Goal: Task Accomplishment & Management: Manage account settings

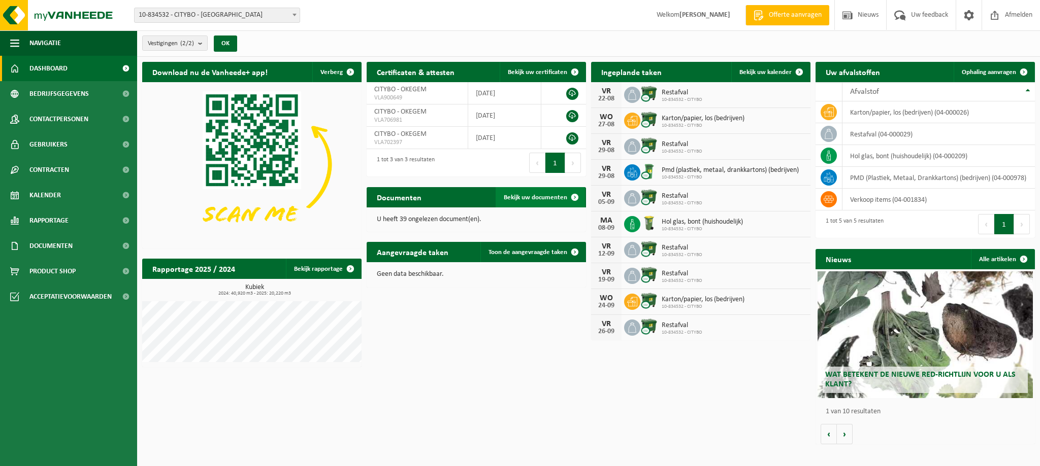
click at [522, 197] on span "Bekijk uw documenten" at bounding box center [535, 197] width 63 height 7
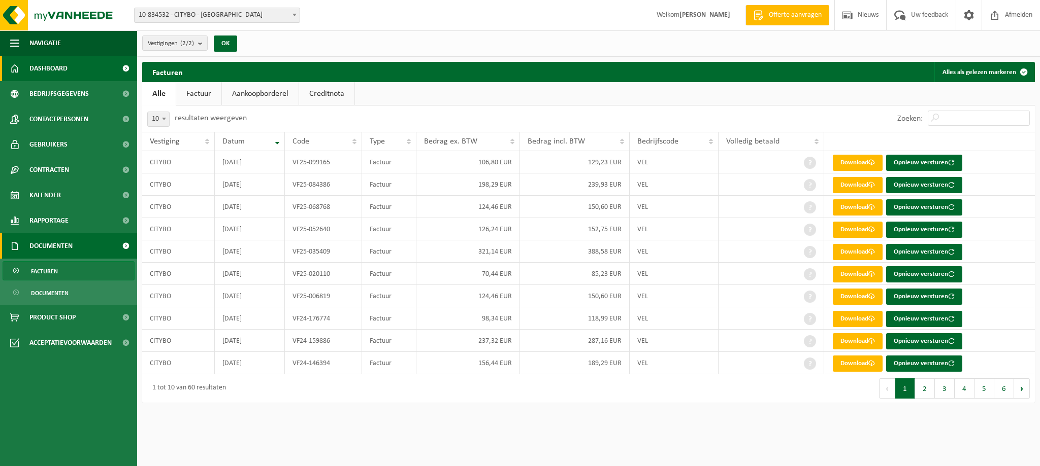
click at [62, 65] on span "Dashboard" at bounding box center [48, 68] width 38 height 25
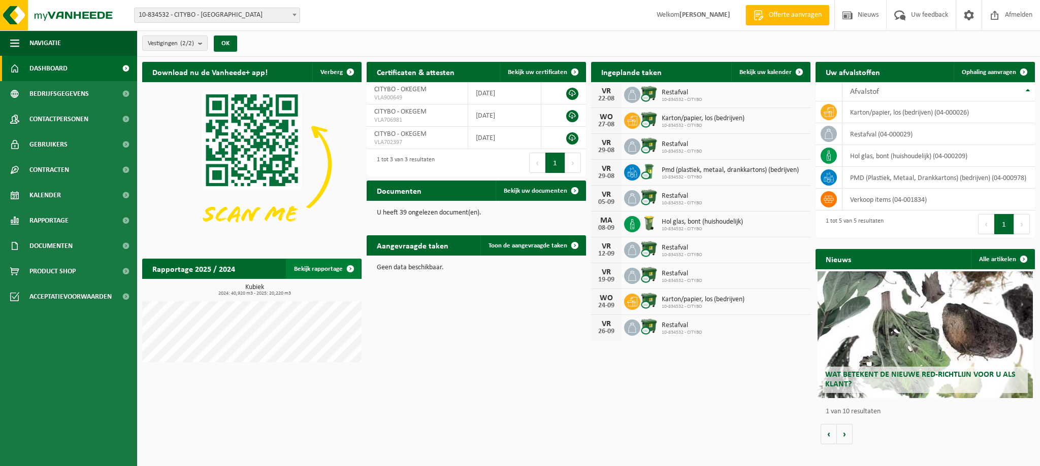
click at [350, 270] on span at bounding box center [350, 269] width 20 height 20
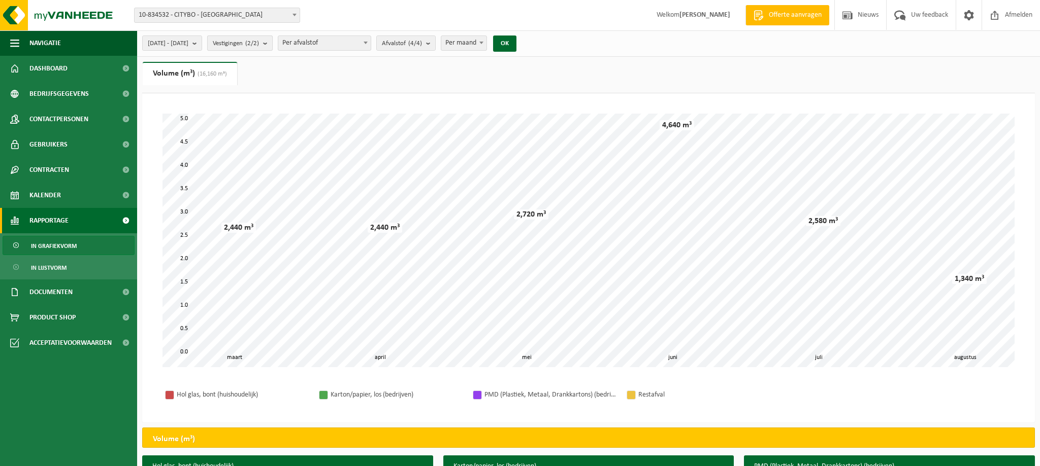
click at [272, 43] on b "submit" at bounding box center [267, 43] width 9 height 14
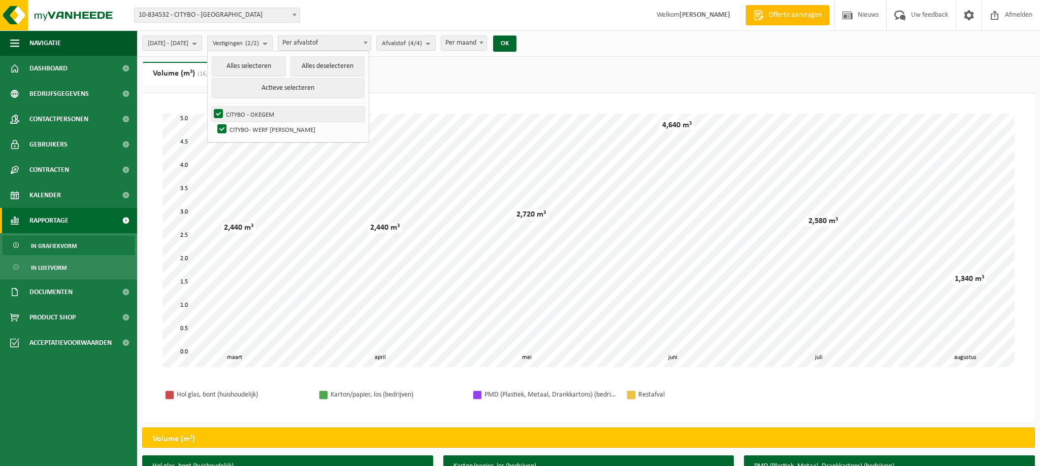
click at [286, 111] on label "CITYBO - OKEGEM" at bounding box center [288, 114] width 153 height 15
click at [210, 107] on input "CITYBO - OKEGEM" at bounding box center [210, 106] width 1 height 1
click at [248, 113] on label "CITYBO - OKEGEM" at bounding box center [288, 114] width 153 height 15
click at [210, 107] on input "CITYBO - OKEGEM" at bounding box center [210, 106] width 1 height 1
checkbox input "true"
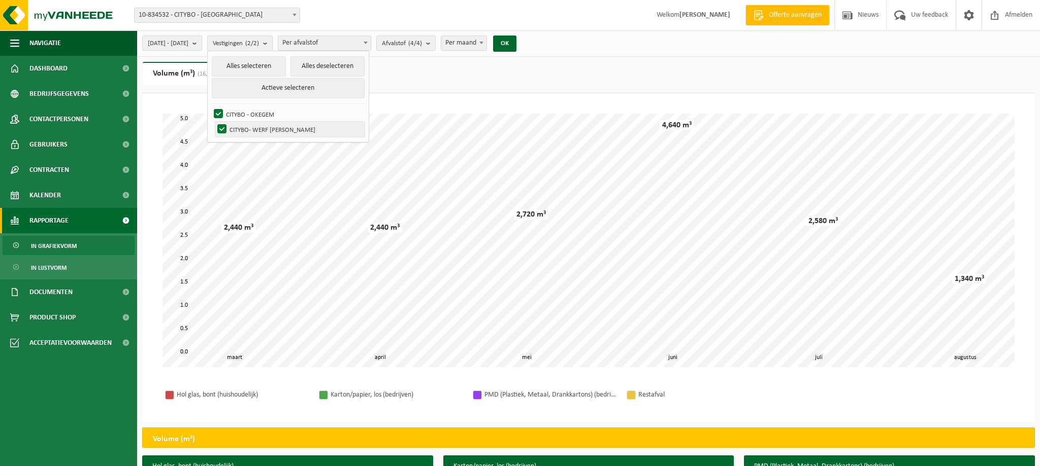
click at [249, 126] on label "CITYBO- WERF [PERSON_NAME]" at bounding box center [289, 129] width 149 height 15
click at [214, 122] on input "CITYBO- WERF [PERSON_NAME]" at bounding box center [213, 121] width 1 height 1
checkbox input "false"
click at [371, 41] on span at bounding box center [365, 42] width 10 height 13
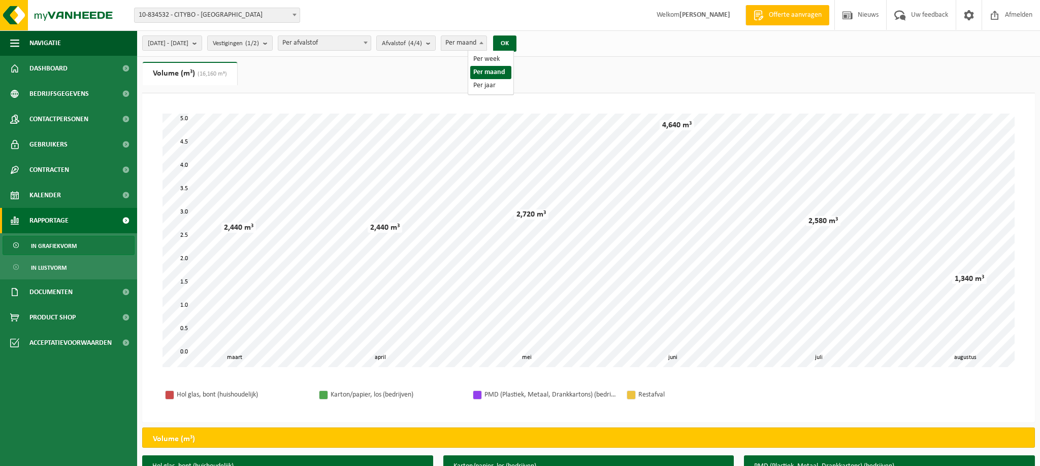
click at [486, 41] on span at bounding box center [481, 42] width 10 height 13
click at [516, 45] on button "OK" at bounding box center [504, 44] width 23 height 16
click at [483, 43] on b at bounding box center [481, 43] width 4 height 3
click at [516, 43] on button "OK" at bounding box center [504, 44] width 23 height 16
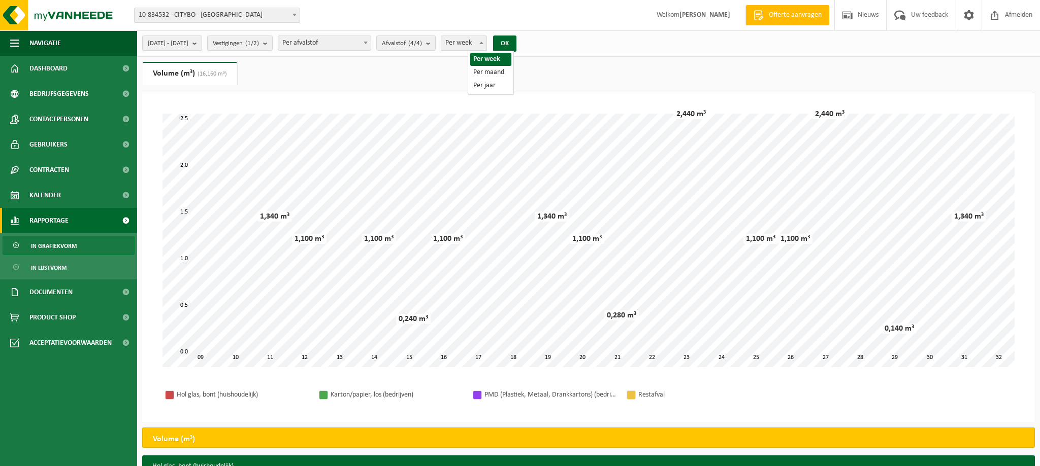
click at [483, 43] on b at bounding box center [481, 43] width 4 height 3
select select "2"
click at [516, 45] on button "OK" at bounding box center [504, 44] width 23 height 16
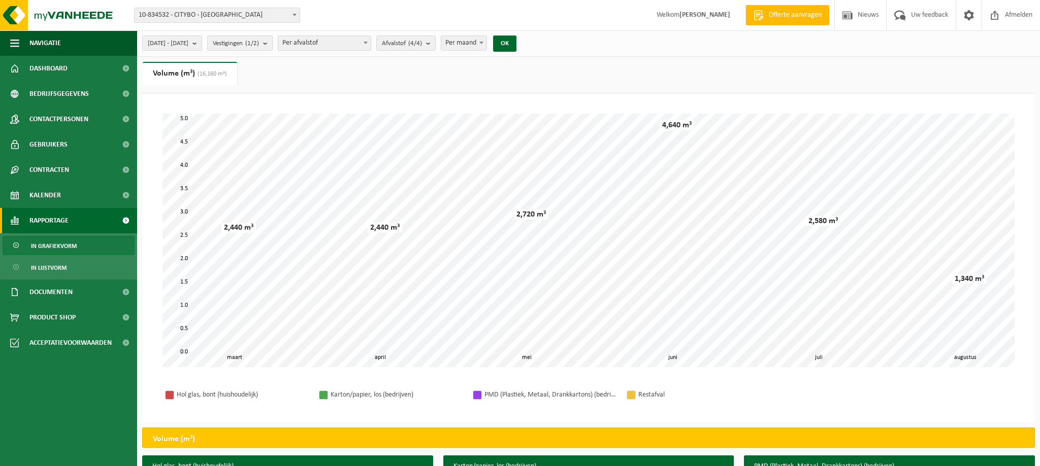
click at [363, 113] on div "Even geduld. Door de grote hoeveelheid gegevens duurt het laden even. april mei…" at bounding box center [588, 241] width 872 height 274
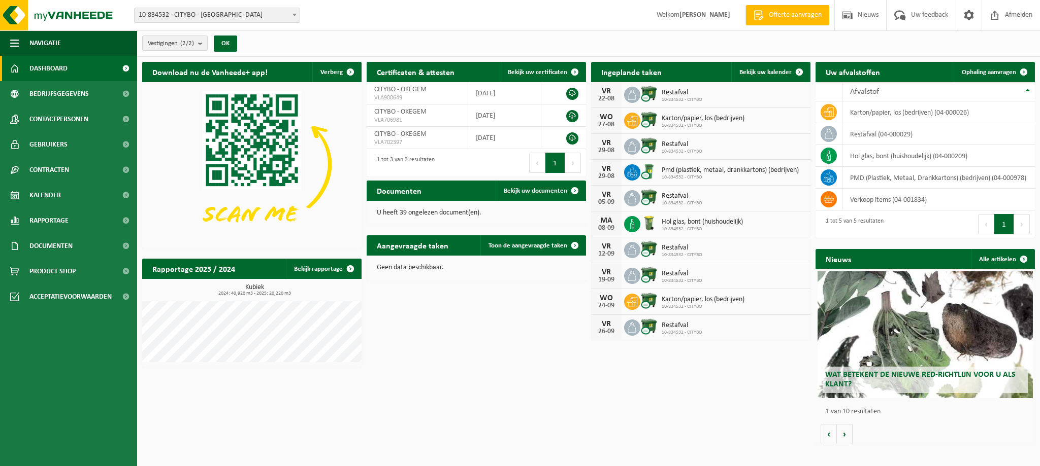
click at [664, 224] on span "Hol glas, bont (huishoudelijk)" at bounding box center [701, 222] width 81 height 8
click at [650, 224] on img at bounding box center [648, 223] width 17 height 17
click at [635, 226] on icon at bounding box center [632, 224] width 10 height 10
click at [799, 70] on span at bounding box center [799, 72] width 20 height 20
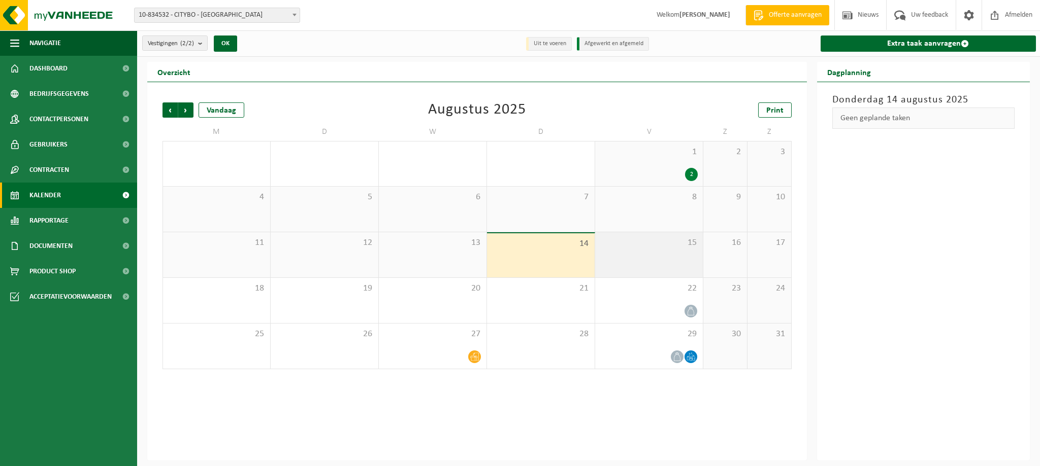
click at [646, 257] on div "15" at bounding box center [649, 254] width 108 height 45
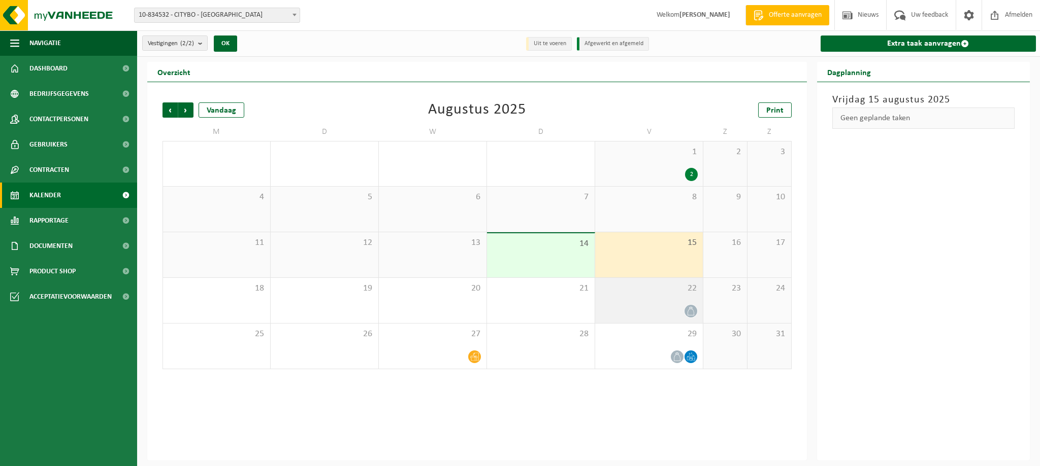
click at [616, 296] on div "22" at bounding box center [649, 300] width 108 height 45
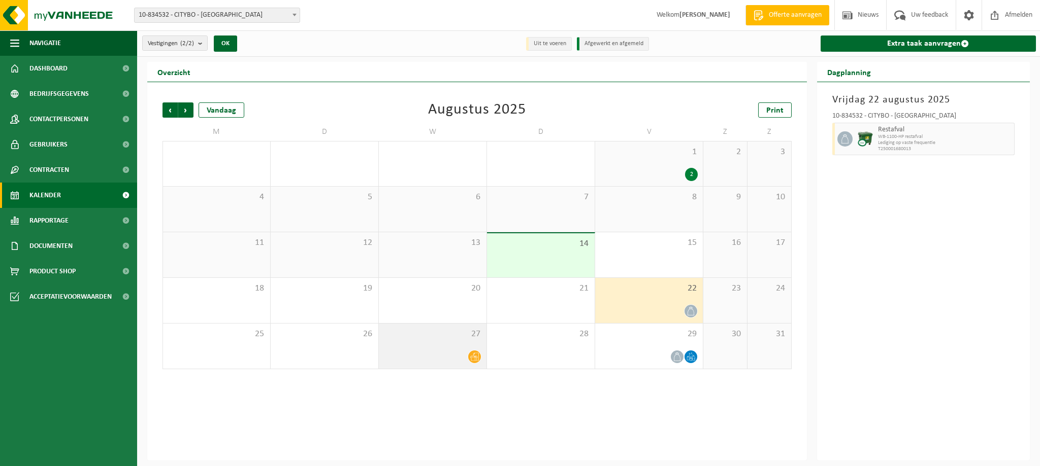
click at [457, 349] on div "27" at bounding box center [433, 346] width 108 height 45
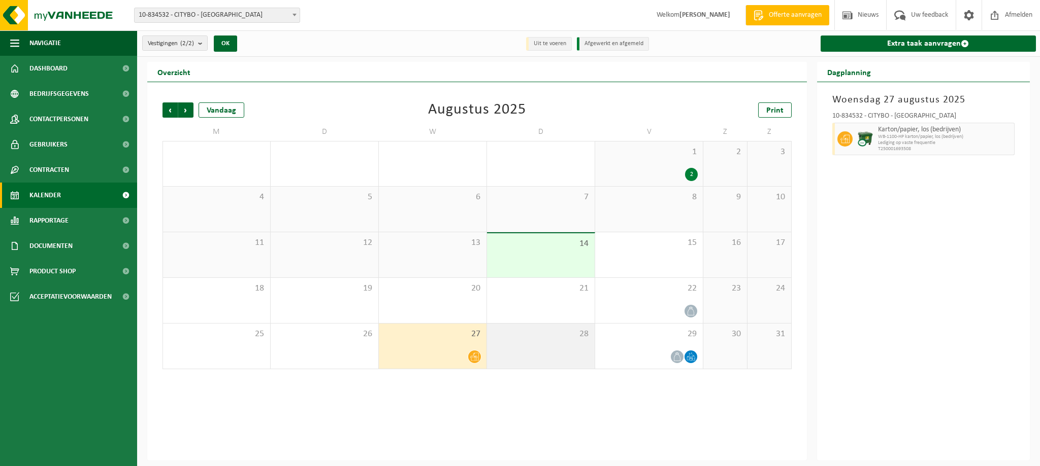
click at [538, 350] on div "28" at bounding box center [541, 346] width 108 height 45
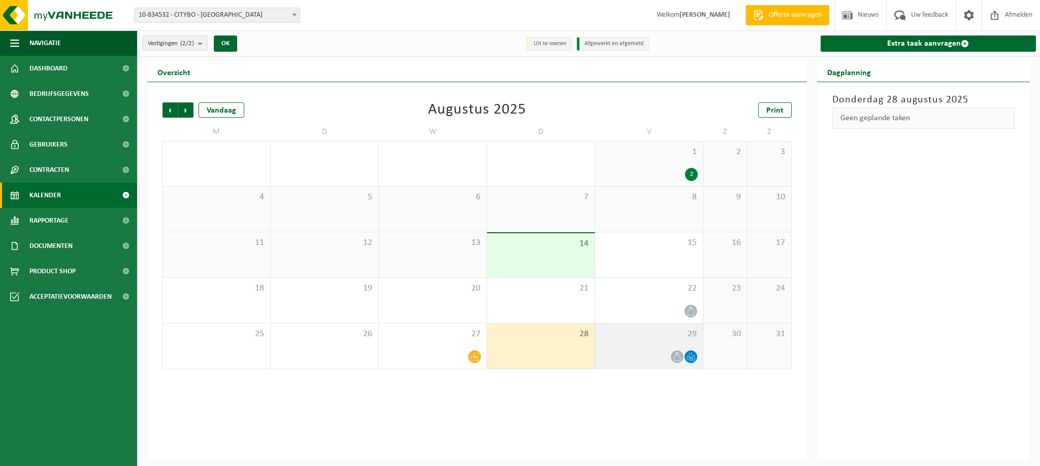
click at [628, 346] on div "29" at bounding box center [649, 346] width 108 height 45
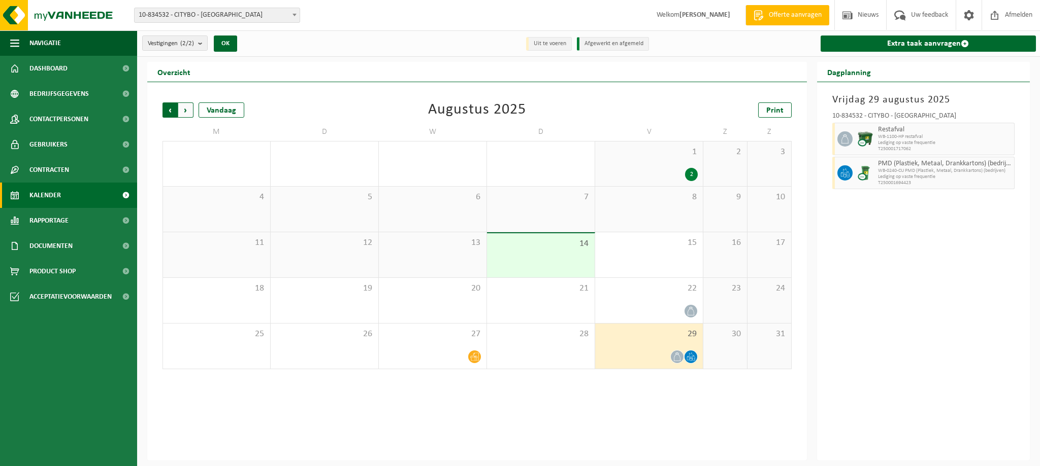
click at [188, 110] on span "Volgende" at bounding box center [185, 110] width 15 height 15
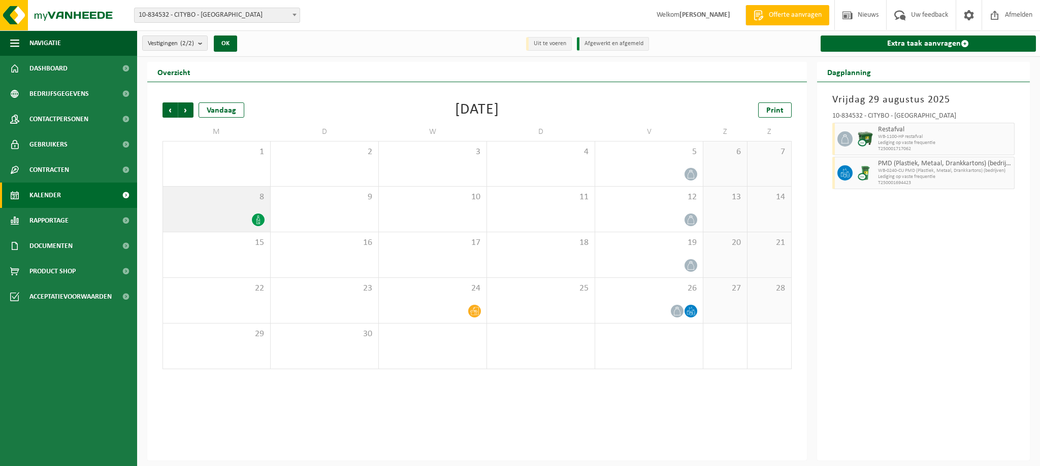
click at [249, 212] on div "8" at bounding box center [216, 209] width 107 height 45
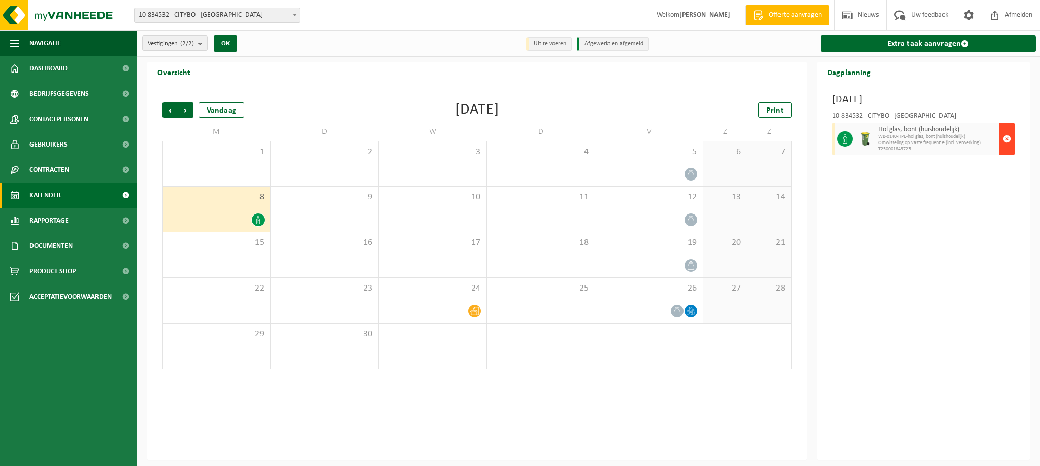
click at [1007, 139] on span "button" at bounding box center [1007, 139] width 8 height 20
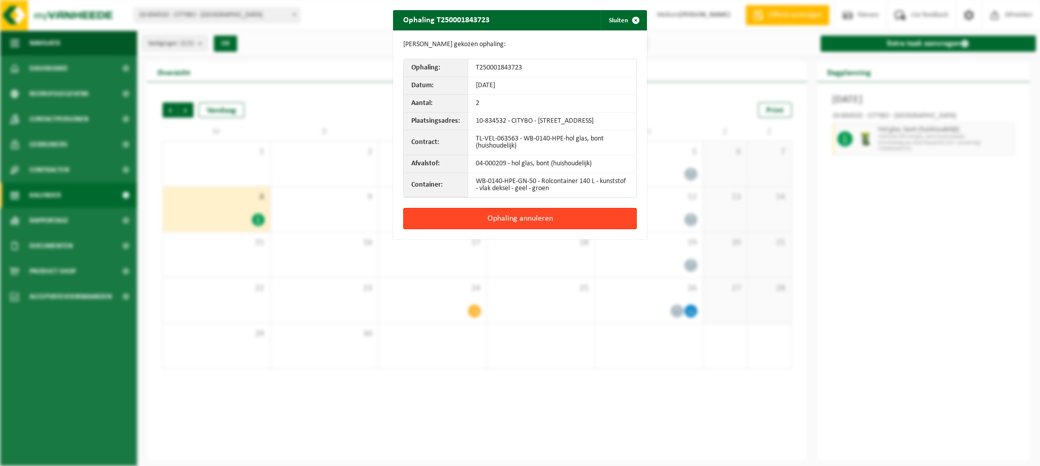
click at [513, 224] on button "Ophaling annuleren" at bounding box center [520, 218] width 234 height 21
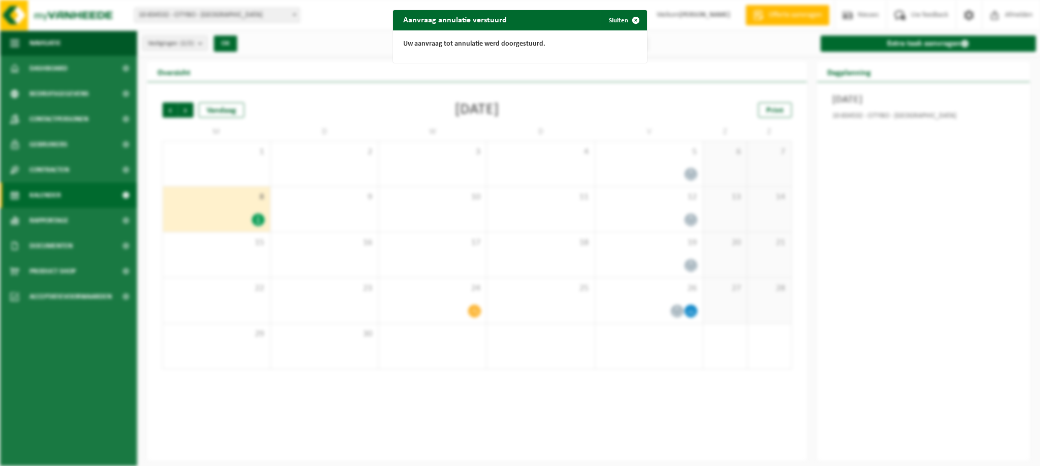
click at [638, 19] on span "button" at bounding box center [635, 20] width 20 height 20
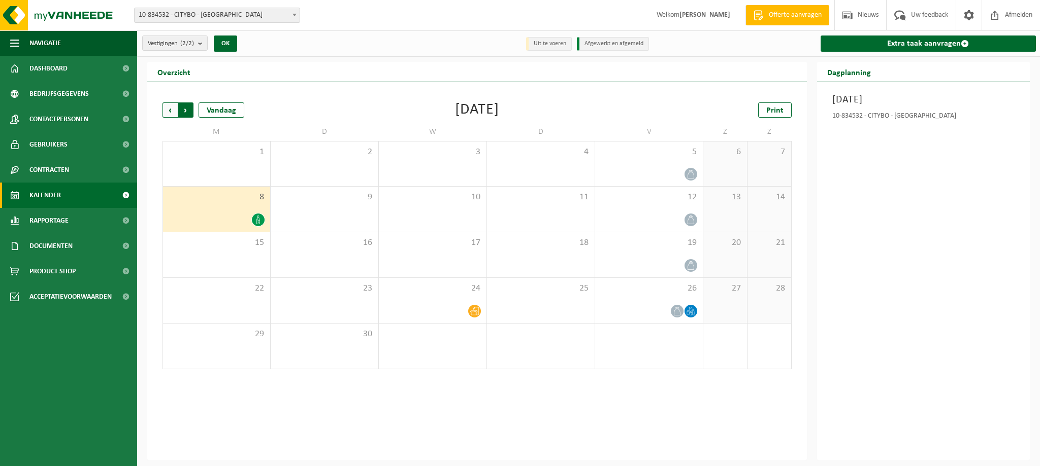
click at [170, 111] on span "Vorige" at bounding box center [169, 110] width 15 height 15
